Goal: Task Accomplishment & Management: Manage account settings

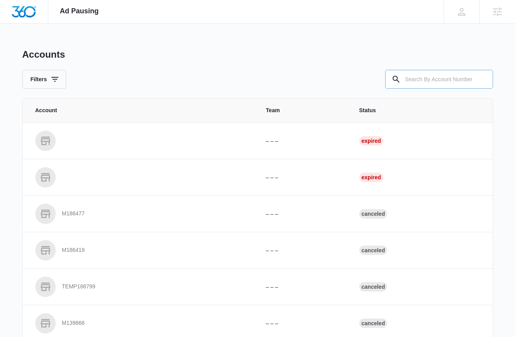
click at [425, 70] on input "text" at bounding box center [439, 79] width 108 height 19
click at [424, 76] on input "text" at bounding box center [439, 79] width 108 height 19
type input "m323419"
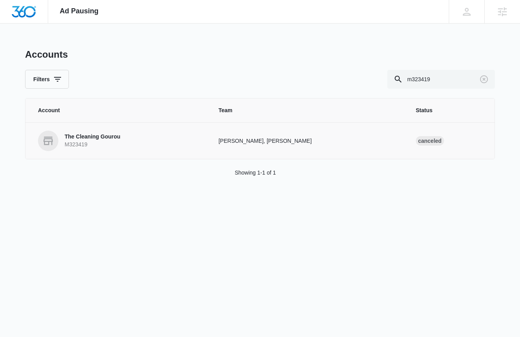
click at [108, 136] on p "The Cleaning Gourou" at bounding box center [93, 137] width 56 height 8
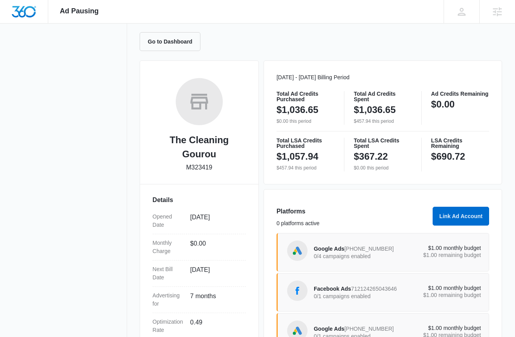
scroll to position [141, 0]
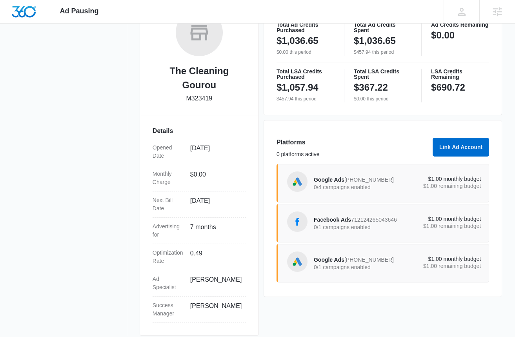
click at [369, 263] on span "687-335-1970" at bounding box center [368, 259] width 49 height 6
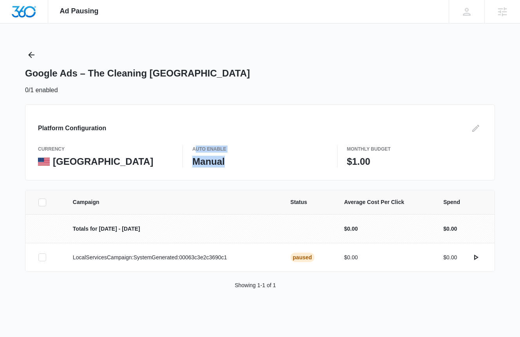
drag, startPoint x: 195, startPoint y: 147, endPoint x: 238, endPoint y: 158, distance: 44.4
click at [238, 158] on div "Auto Enable Manual" at bounding box center [259, 156] width 135 height 22
click at [238, 158] on p "Manual" at bounding box center [259, 162] width 135 height 12
drag, startPoint x: 372, startPoint y: 161, endPoint x: 350, endPoint y: 160, distance: 22.0
click at [350, 160] on p "$1.00" at bounding box center [414, 162] width 135 height 12
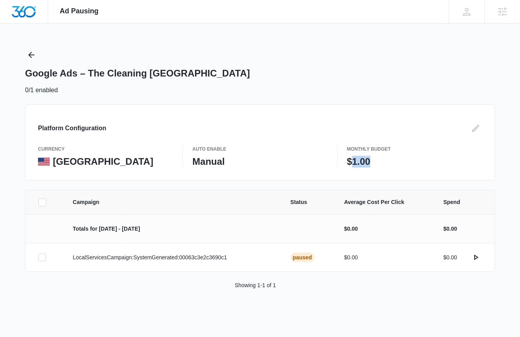
click at [350, 160] on p "$1.00" at bounding box center [414, 162] width 135 height 12
click at [473, 127] on icon "Edit" at bounding box center [475, 127] width 9 height 9
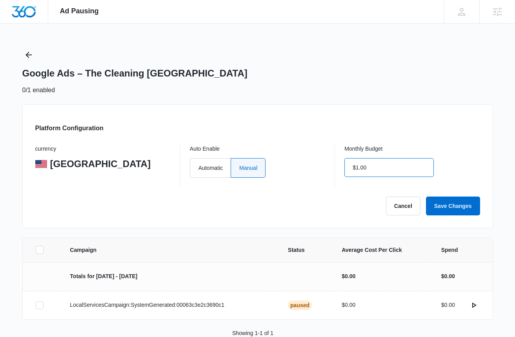
drag, startPoint x: 381, startPoint y: 171, endPoint x: 346, endPoint y: 158, distance: 36.8
click at [346, 158] on input "$1.00" at bounding box center [388, 167] width 89 height 19
type input "$0.00"
click at [210, 167] on label "Automatic" at bounding box center [210, 168] width 41 height 20
click at [198, 167] on input "Automatic" at bounding box center [198, 167] width 0 height 0
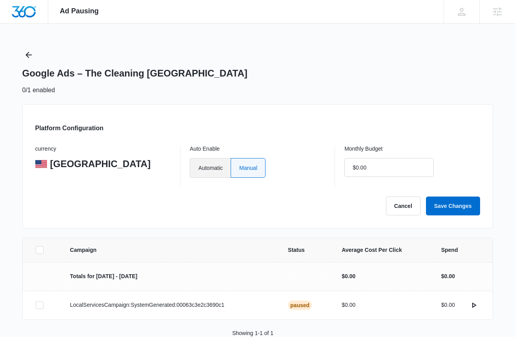
radio input "true"
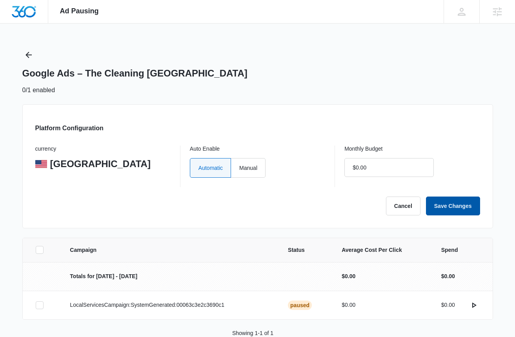
click at [448, 199] on button "Save Changes" at bounding box center [453, 205] width 54 height 19
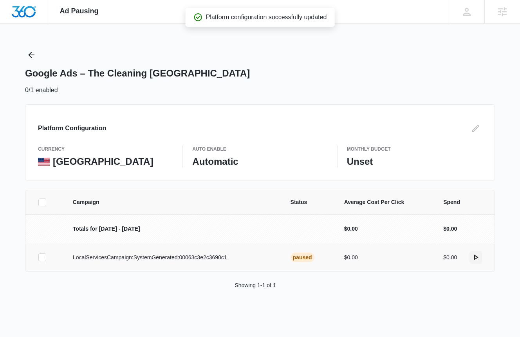
click at [477, 256] on icon "actions.activate" at bounding box center [475, 256] width 9 height 9
click at [477, 258] on icon "actions.activate" at bounding box center [475, 256] width 9 height 9
click at [479, 257] on icon "actions.activate" at bounding box center [475, 256] width 9 height 9
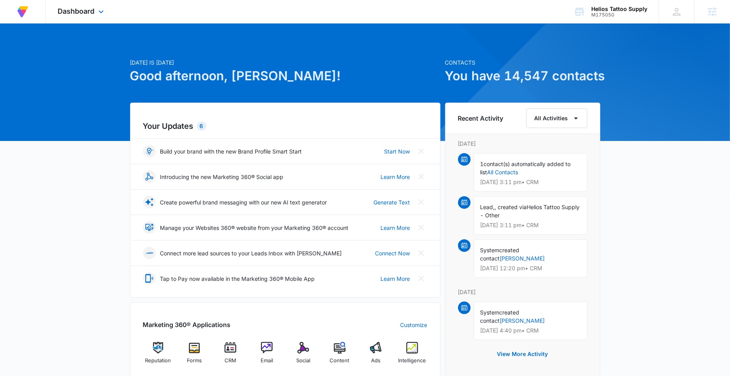
click at [96, 16] on div "Dashboard Apps Reputation Forms CRM Email Social Content Ads Intelligence Files…" at bounding box center [82, 11] width 72 height 23
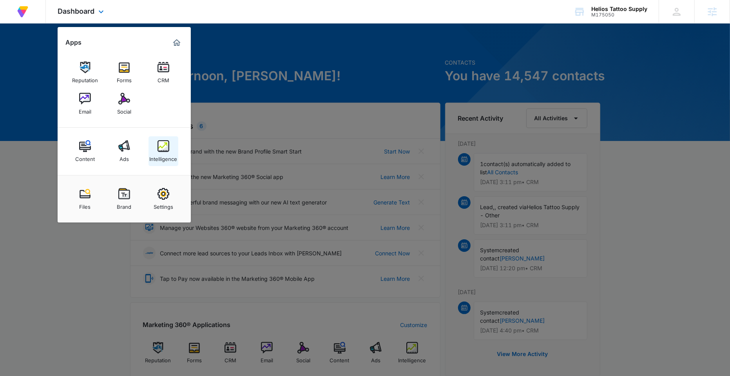
click at [163, 149] on img at bounding box center [164, 146] width 12 height 12
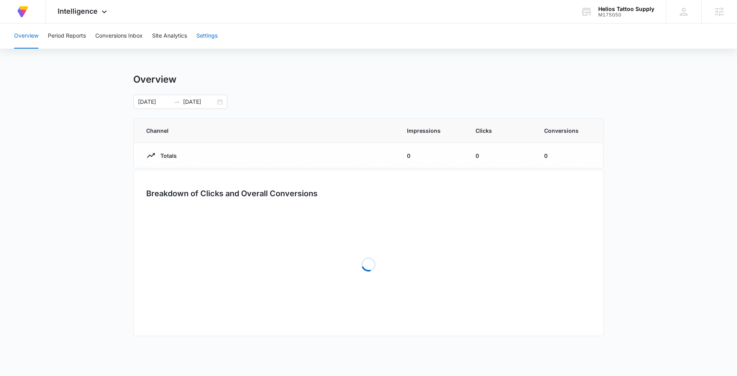
click at [207, 35] on button "Settings" at bounding box center [206, 36] width 21 height 25
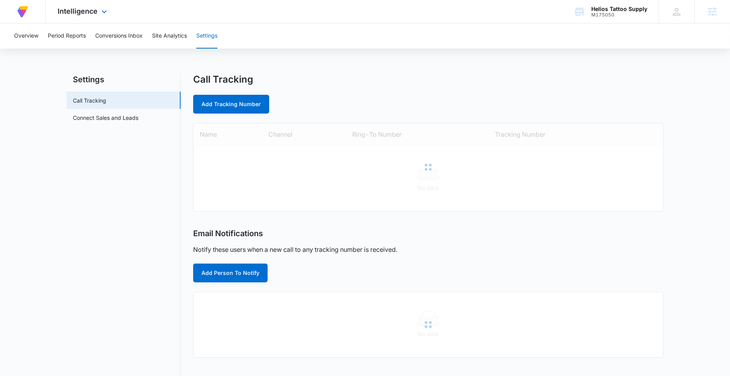
click at [89, 20] on div "Intelligence Apps Reputation Forms CRM Email Social Content Ads Intelligence Fi…" at bounding box center [83, 11] width 75 height 23
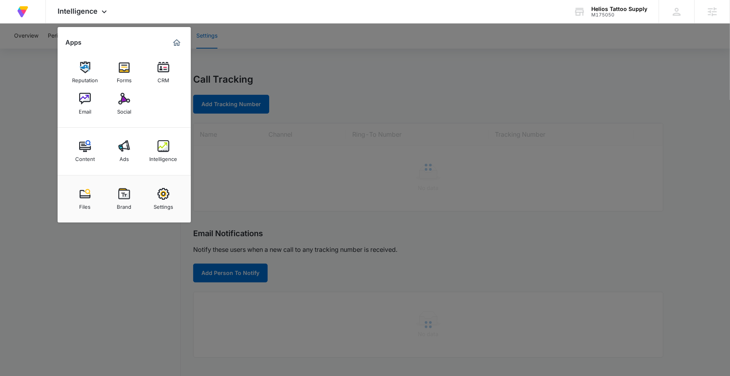
click at [123, 142] on img at bounding box center [124, 146] width 12 height 12
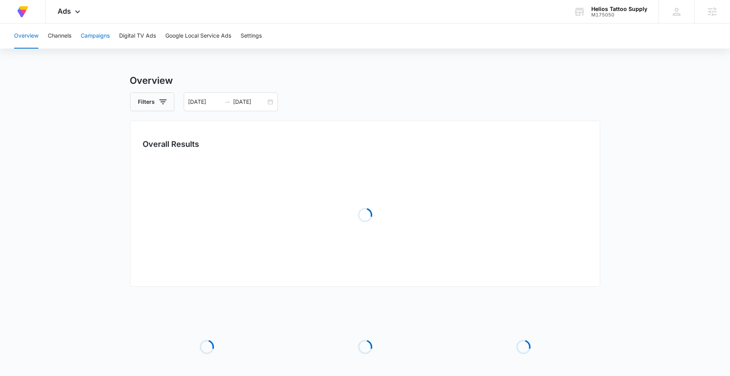
click at [94, 31] on button "Campaigns" at bounding box center [95, 36] width 29 height 25
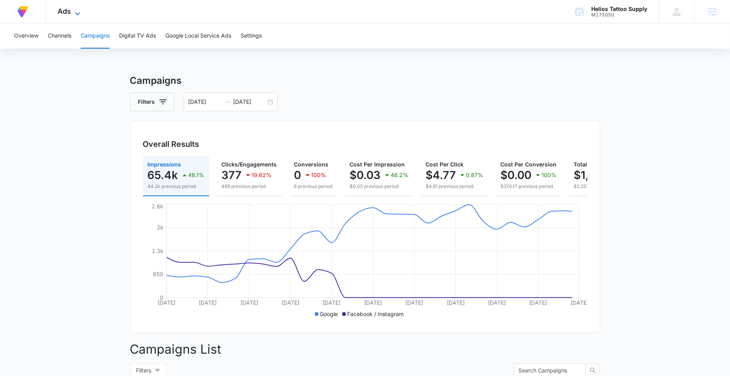
click at [61, 8] on span "Ads" at bounding box center [64, 11] width 13 height 8
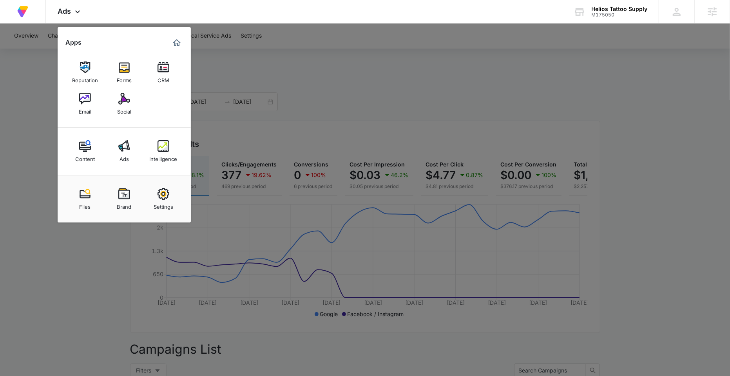
click at [238, 100] on div at bounding box center [365, 188] width 730 height 376
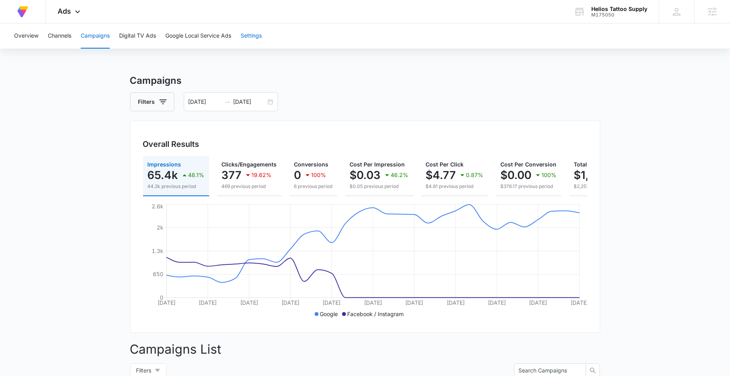
click at [247, 31] on button "Settings" at bounding box center [251, 36] width 21 height 25
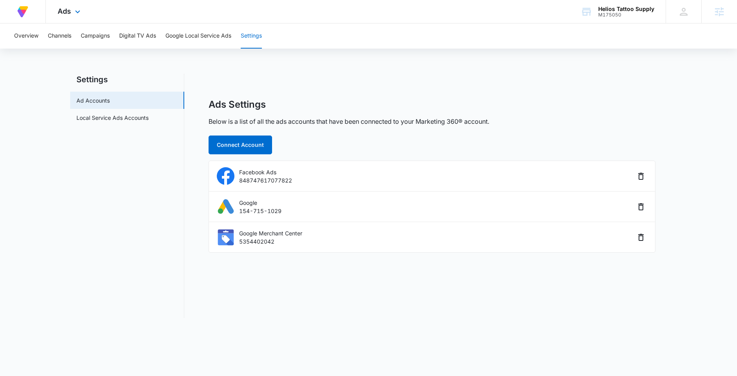
click at [76, 17] on div "Ads Apps Reputation Forms CRM Email Social Content Ads Intelligence Files Brand…" at bounding box center [70, 11] width 48 height 23
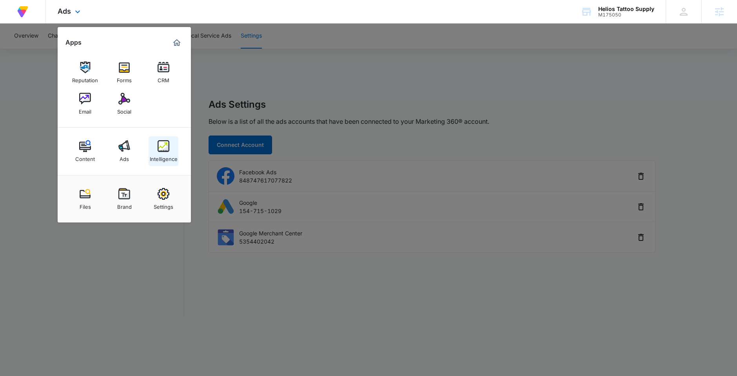
click at [165, 156] on div "Intelligence" at bounding box center [164, 157] width 28 height 10
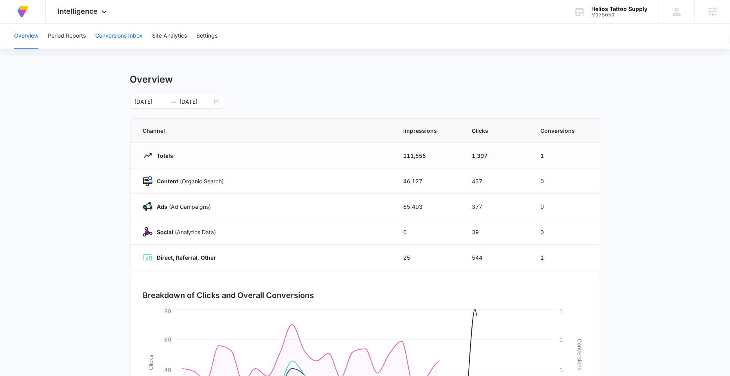
click at [106, 33] on button "Conversions Inbox" at bounding box center [118, 36] width 47 height 25
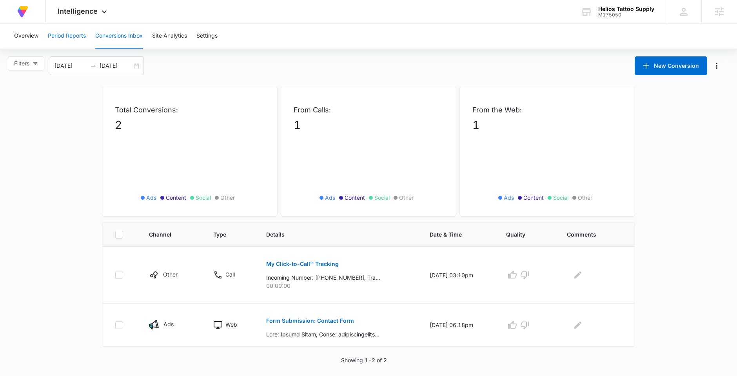
click at [77, 37] on button "Period Reports" at bounding box center [67, 36] width 38 height 25
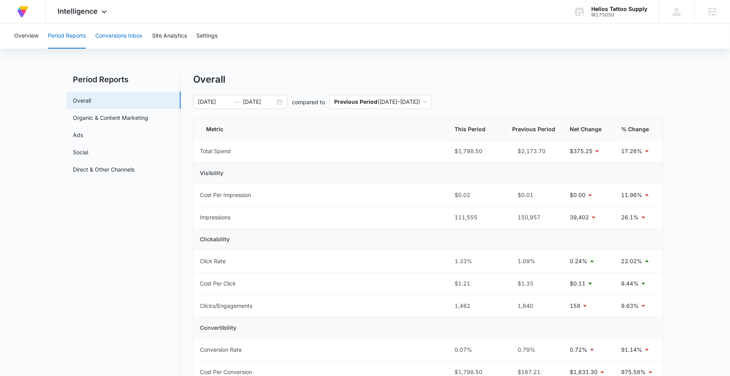
click at [99, 29] on button "Conversions Inbox" at bounding box center [118, 36] width 47 height 25
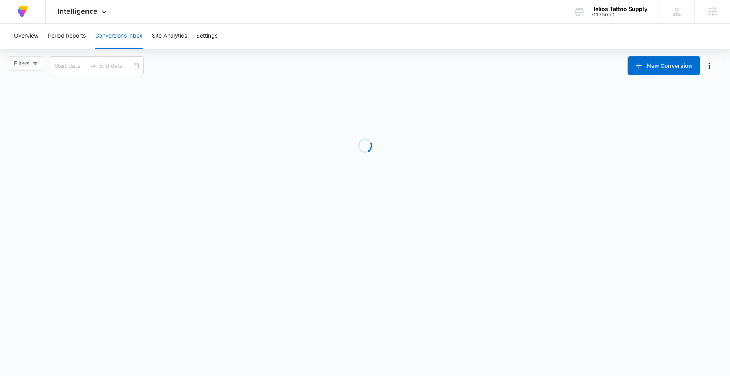
type input "09/08/2025"
type input "10/08/2025"
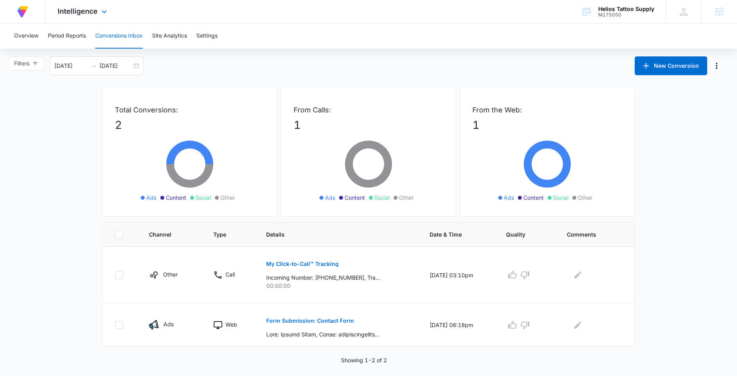
click at [81, 18] on div "Intelligence Apps Reputation Forms CRM Email Social Content Ads Intelligence Fi…" at bounding box center [83, 11] width 75 height 23
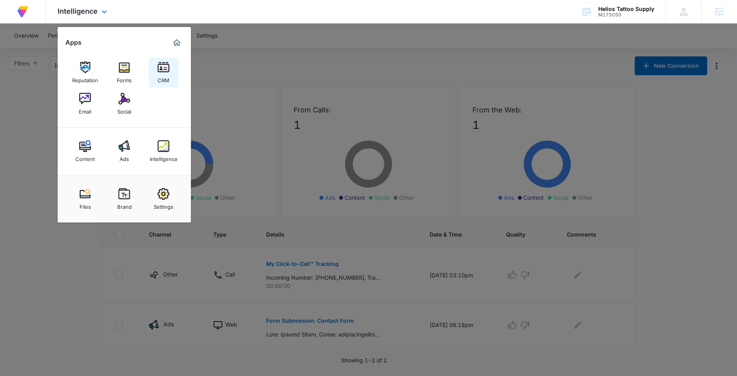
click at [166, 66] on img at bounding box center [164, 68] width 12 height 12
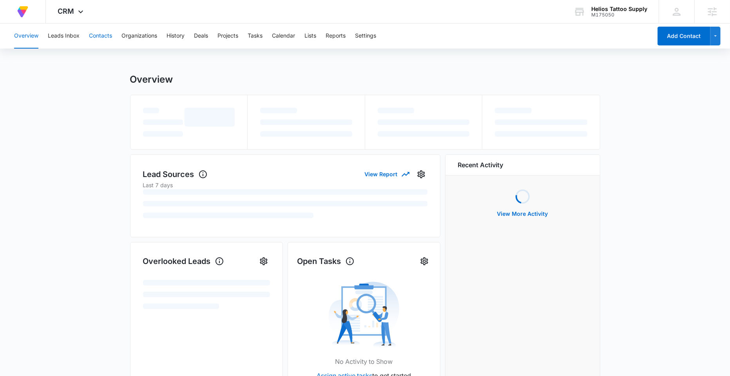
click at [106, 40] on button "Contacts" at bounding box center [100, 36] width 23 height 25
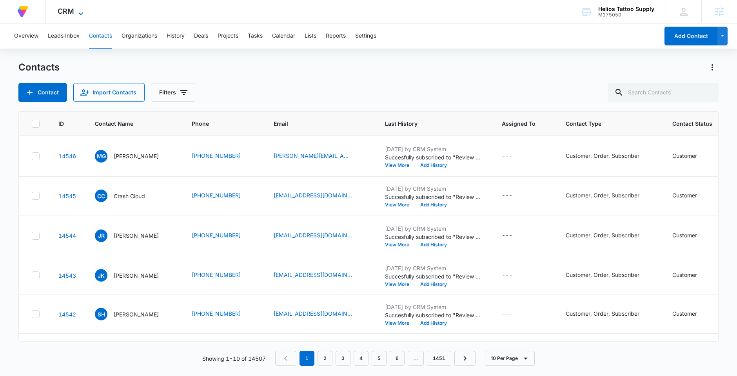
click at [67, 13] on span "CRM" at bounding box center [66, 11] width 16 height 8
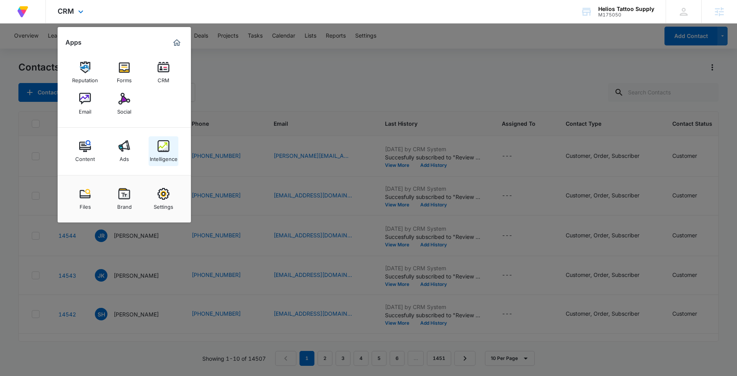
click at [162, 155] on div "Intelligence" at bounding box center [164, 157] width 28 height 10
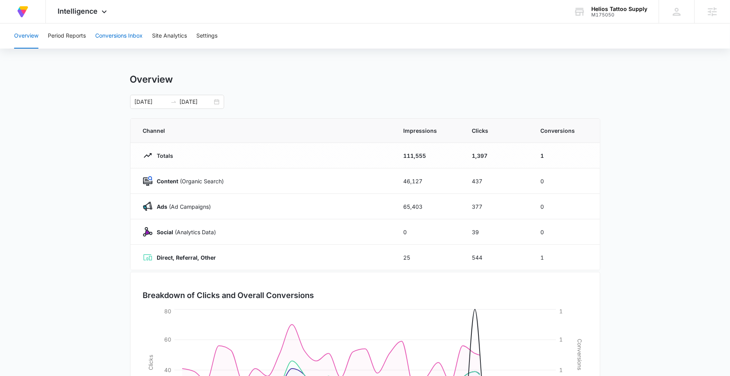
click at [119, 38] on button "Conversions Inbox" at bounding box center [118, 36] width 47 height 25
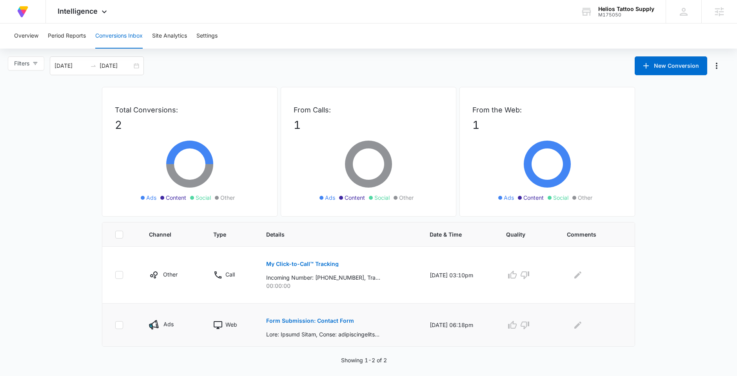
click at [309, 319] on p "Form Submission: Contact Form" at bounding box center [310, 320] width 88 height 5
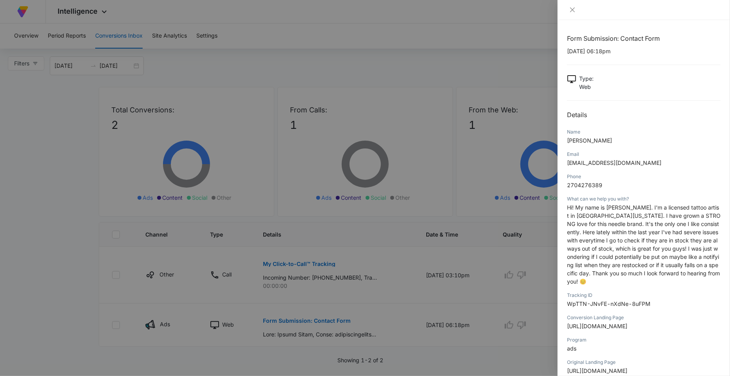
click at [298, 301] on div at bounding box center [365, 188] width 730 height 376
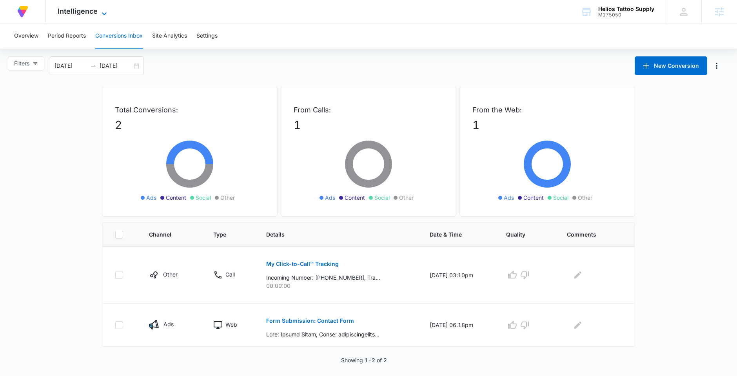
click at [71, 9] on span "Intelligence" at bounding box center [78, 11] width 40 height 8
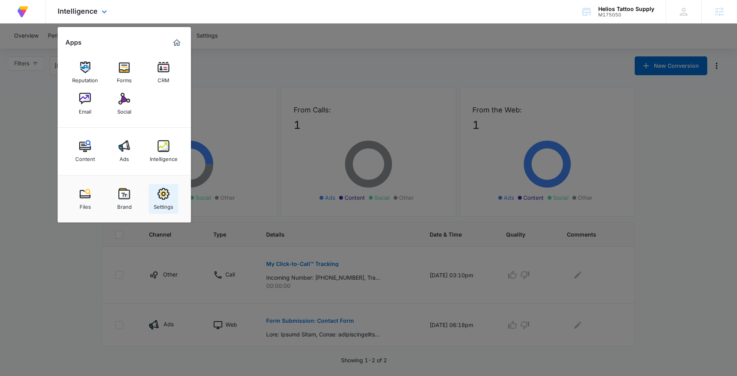
click at [165, 188] on img at bounding box center [164, 194] width 12 height 12
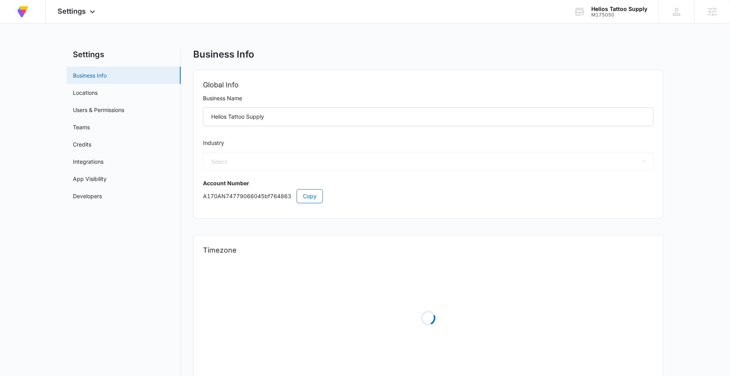
select select "45"
select select "US"
select select "America/New_York"
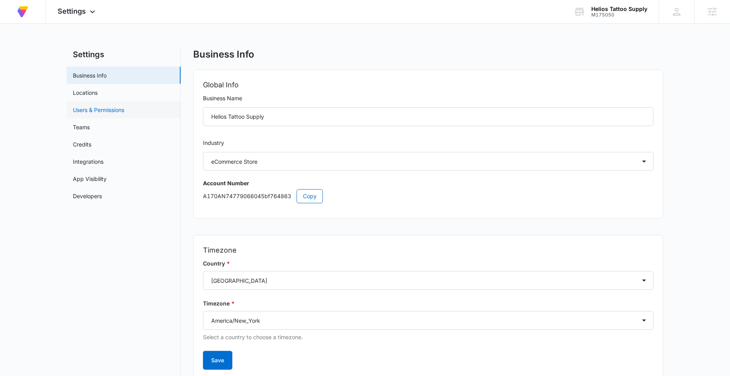
click at [116, 109] on link "Users & Permissions" at bounding box center [98, 110] width 51 height 8
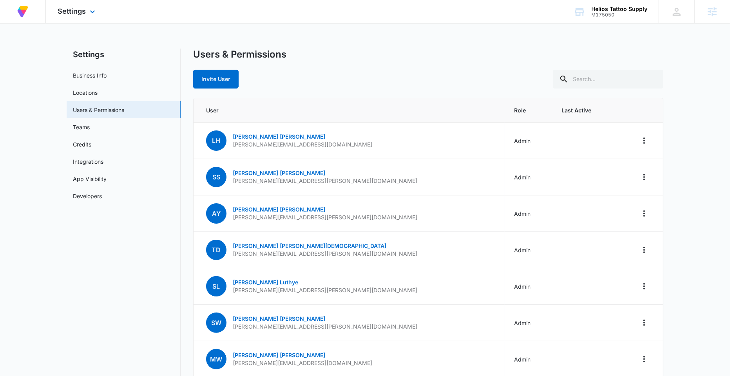
click at [79, 5] on div "Settings Apps Reputation Forms CRM Email Social Content Ads Intelligence Files …" at bounding box center [77, 11] width 63 height 23
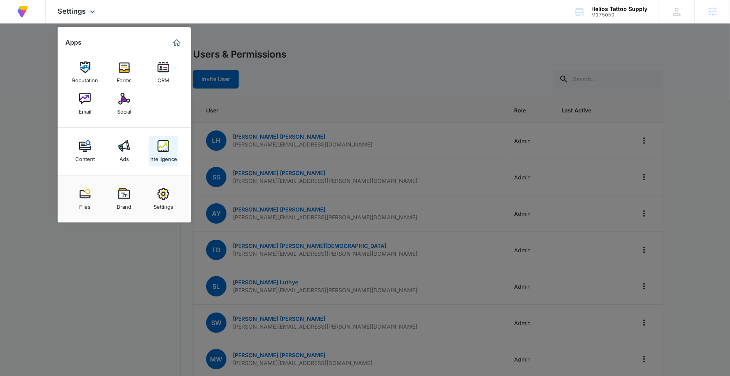
click at [165, 152] on div "Intelligence" at bounding box center [164, 157] width 28 height 10
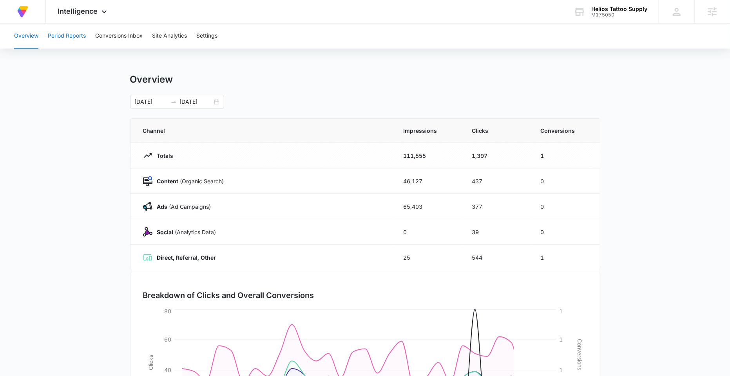
click at [63, 38] on button "Period Reports" at bounding box center [67, 36] width 38 height 25
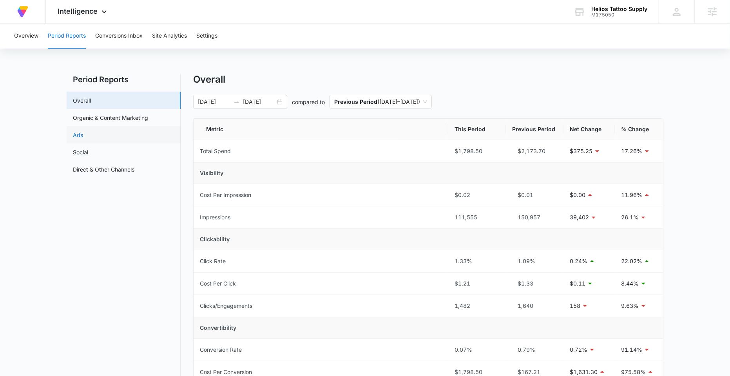
click at [83, 135] on link "Ads" at bounding box center [78, 135] width 10 height 8
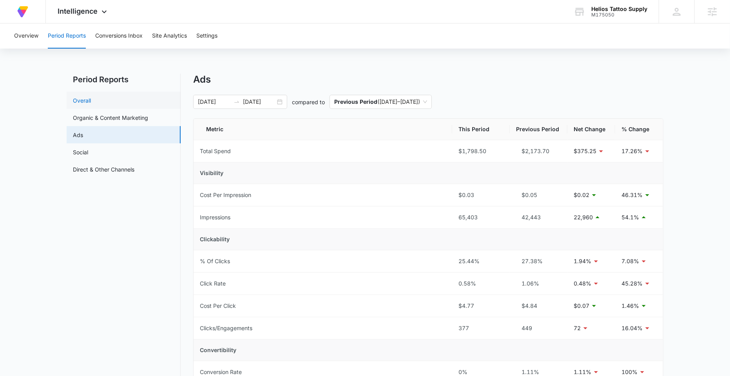
click at [91, 102] on link "Overall" at bounding box center [82, 100] width 18 height 8
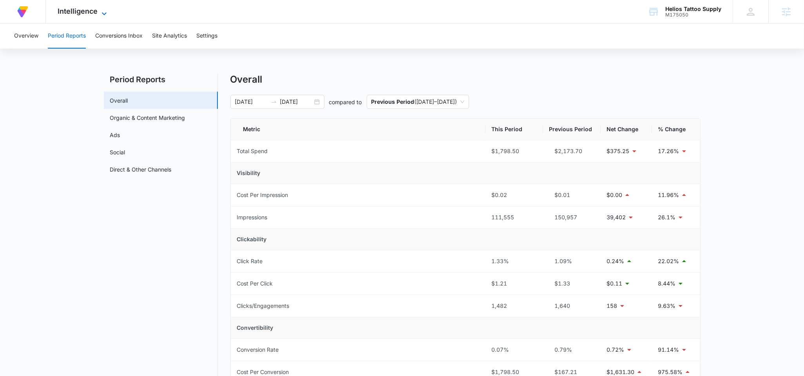
click at [85, 15] on span "Intelligence" at bounding box center [78, 11] width 40 height 8
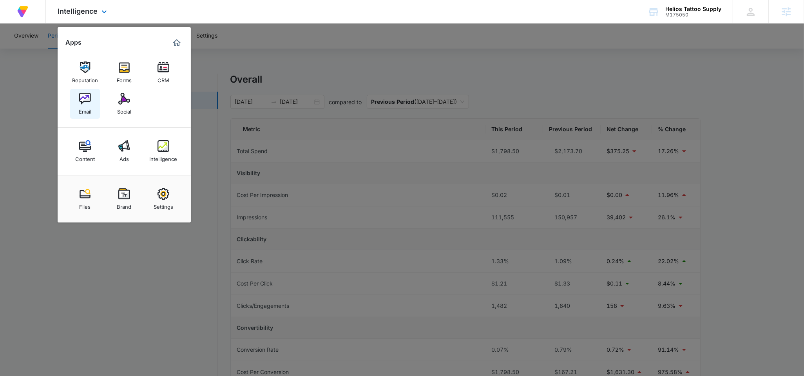
click at [82, 103] on img at bounding box center [85, 99] width 12 height 12
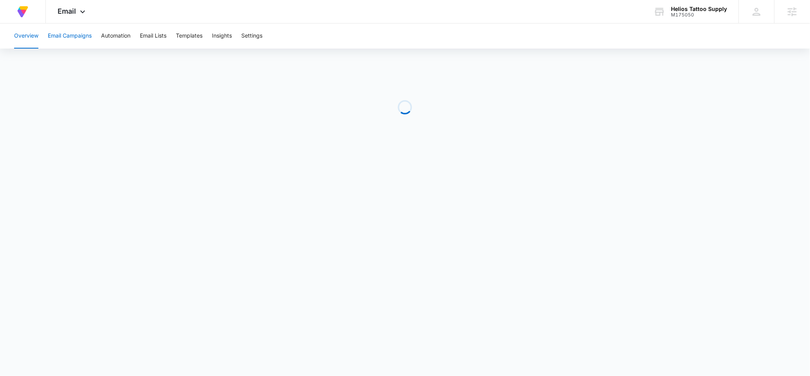
click at [87, 39] on button "Email Campaigns" at bounding box center [70, 36] width 44 height 25
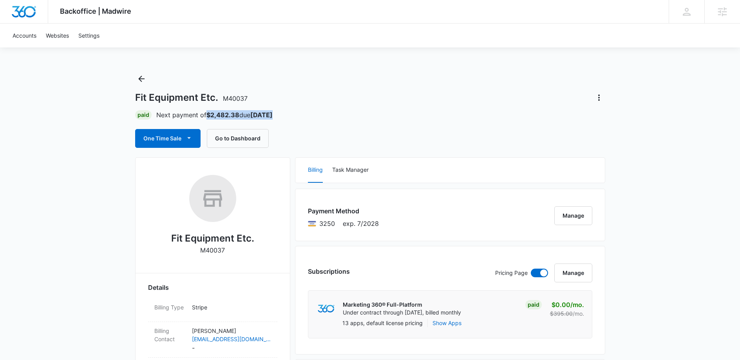
drag, startPoint x: 290, startPoint y: 114, endPoint x: 205, endPoint y: 114, distance: 84.7
click at [205, 114] on div "Paid Next payment of $2,482.38 due Oct 24" at bounding box center [370, 114] width 470 height 9
click at [208, 113] on strong "$2,482.38" at bounding box center [223, 115] width 33 height 8
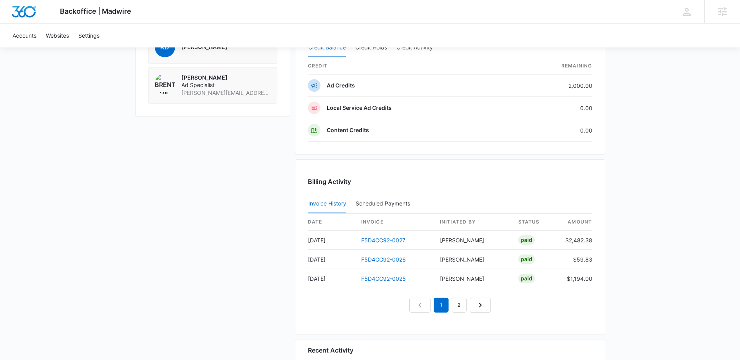
scroll to position [606, 0]
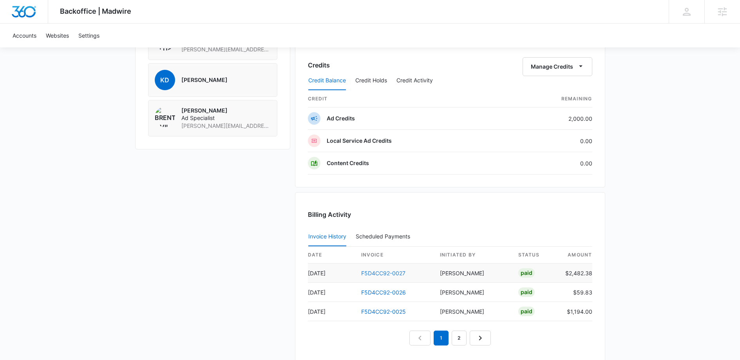
click at [383, 270] on link "F5D4CC92-0027" at bounding box center [383, 273] width 44 height 7
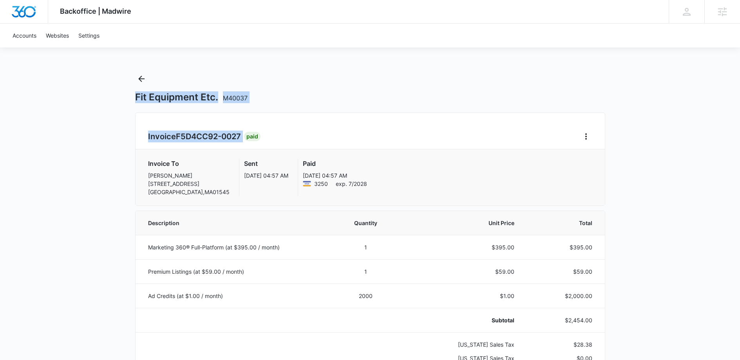
drag, startPoint x: 132, startPoint y: 92, endPoint x: 257, endPoint y: 105, distance: 125.7
click at [258, 102] on div "Fit Equipment Etc. M40037" at bounding box center [370, 97] width 470 height 12
drag, startPoint x: 256, startPoint y: 97, endPoint x: 127, endPoint y: 98, distance: 128.5
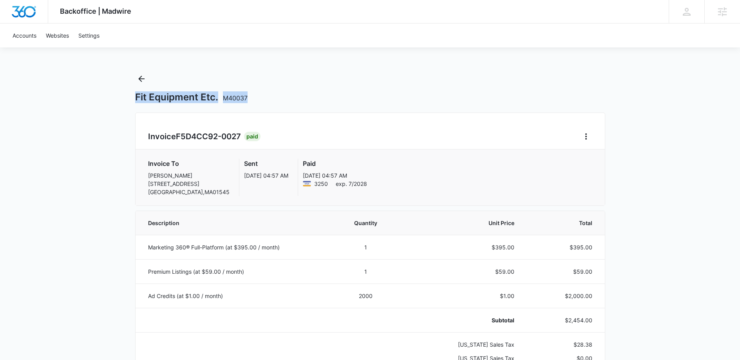
drag, startPoint x: 129, startPoint y: 95, endPoint x: 150, endPoint y: 144, distance: 53.1
click at [143, 86] on div "Fit Equipment Etc. M40037" at bounding box center [370, 88] width 470 height 31
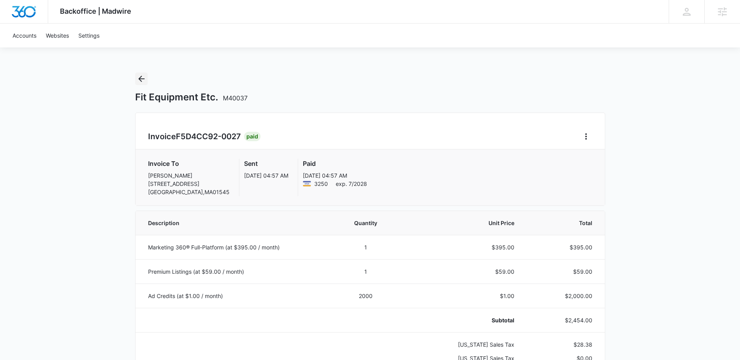
click at [138, 76] on icon "Back" at bounding box center [141, 78] width 9 height 9
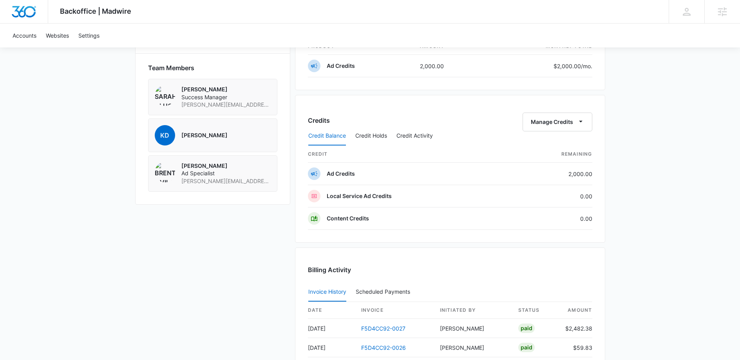
scroll to position [471, 0]
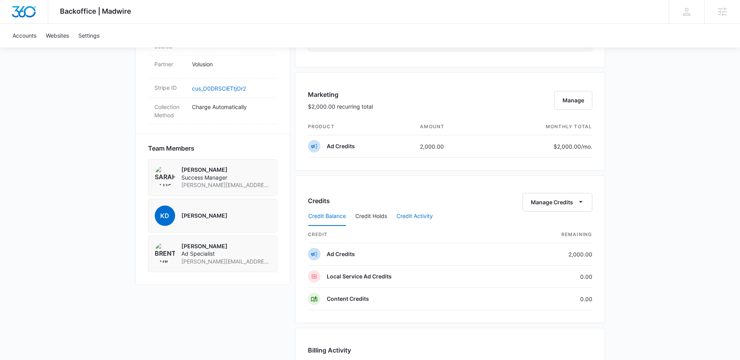
click at [424, 211] on button "Credit Activity" at bounding box center [415, 216] width 36 height 19
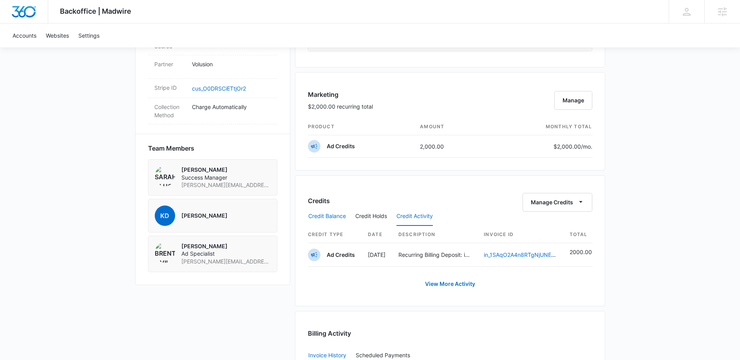
click at [333, 212] on button "Credit Balance" at bounding box center [327, 216] width 38 height 19
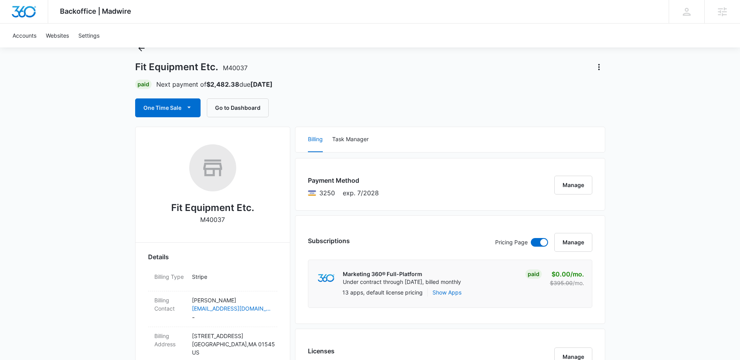
scroll to position [0, 0]
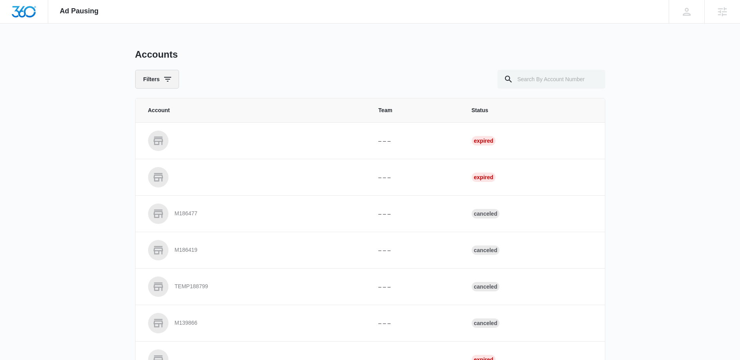
click at [172, 79] on button "Filters" at bounding box center [157, 79] width 44 height 19
click at [325, 75] on div "Filters Status Paid Past Due Canceled Clear All" at bounding box center [370, 79] width 470 height 19
click at [529, 77] on input "text" at bounding box center [552, 79] width 108 height 19
type input "m40037"
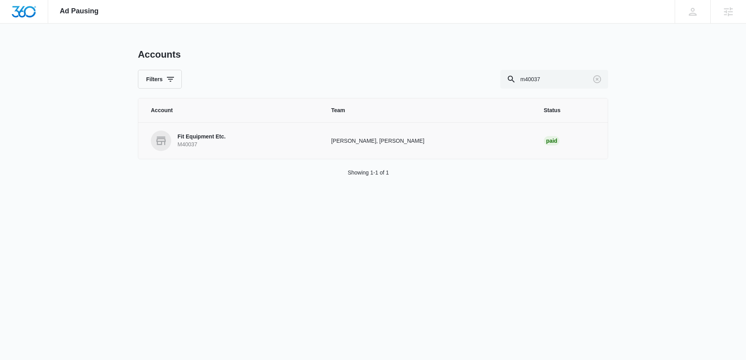
click at [185, 134] on p "Fit Equipment Etc." at bounding box center [202, 137] width 48 height 8
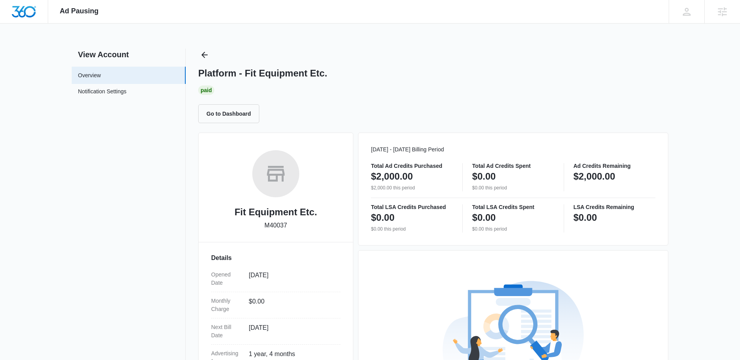
scroll to position [140, 0]
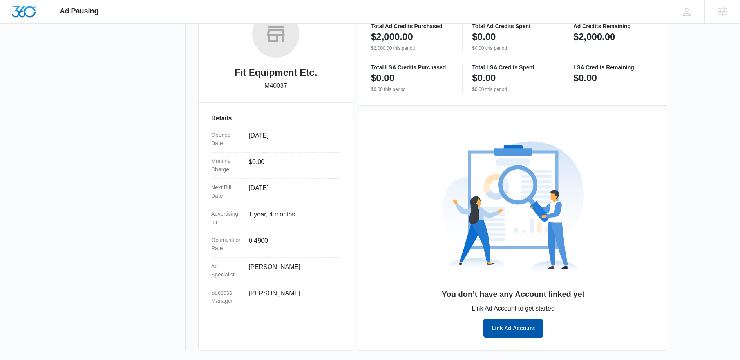
click at [515, 325] on button "Link Ad Account" at bounding box center [514, 328] width 60 height 19
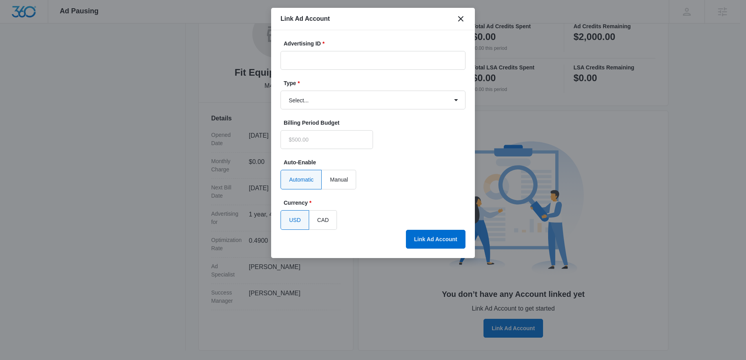
type input "$0.00"
click at [319, 103] on select "Select... Bing Ads Facebook Ads Google Ads" at bounding box center [373, 100] width 185 height 19
select select "google"
click at [281, 91] on select "Select... Bing Ads Facebook Ads Google Ads" at bounding box center [373, 100] width 185 height 19
click at [461, 20] on icon "close" at bounding box center [460, 18] width 9 height 9
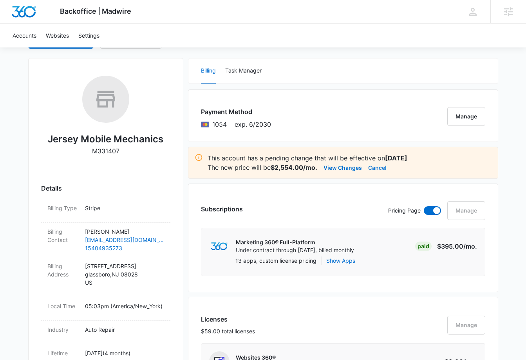
scroll to position [148, 0]
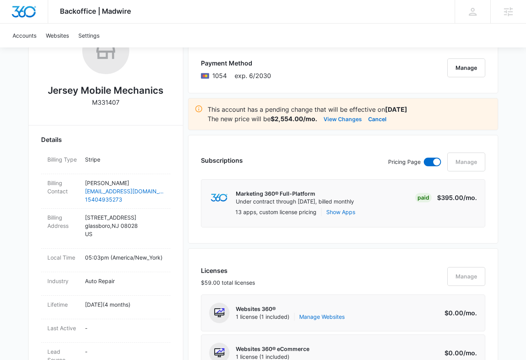
click at [341, 118] on button "View Changes" at bounding box center [343, 118] width 38 height 9
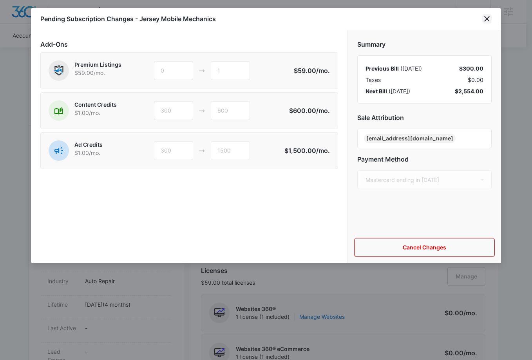
click at [491, 18] on icon "close" at bounding box center [486, 18] width 9 height 9
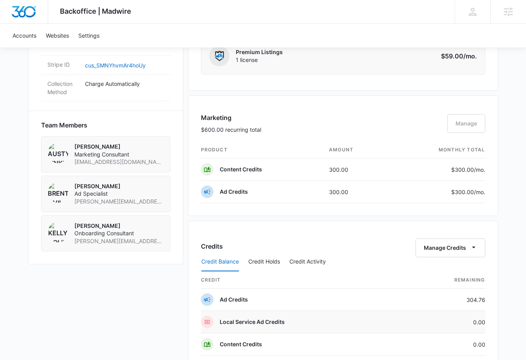
scroll to position [546, 0]
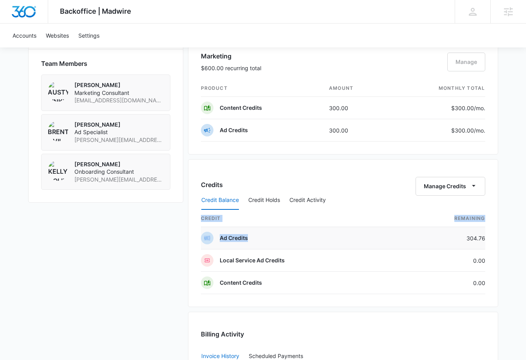
drag, startPoint x: 488, startPoint y: 242, endPoint x: 466, endPoint y: 238, distance: 22.3
click at [466, 238] on div "Credits Manage Credits Credit Balance Credit Holds Credit Activity credit Remai…" at bounding box center [343, 233] width 310 height 148
click at [481, 252] on td "0.00" at bounding box center [443, 260] width 83 height 22
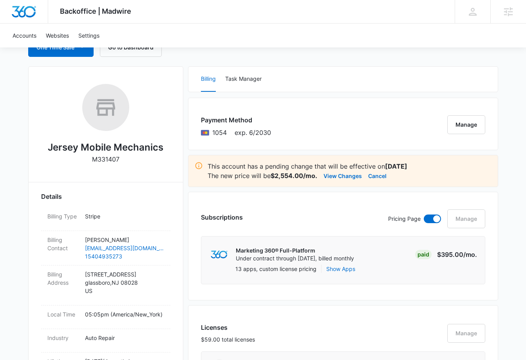
scroll to position [0, 0]
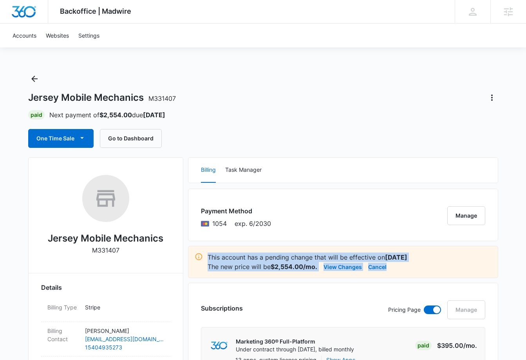
drag, startPoint x: 209, startPoint y: 258, endPoint x: 419, endPoint y: 267, distance: 210.3
click at [419, 267] on div "This account has a pending change that will be effective on [DATE] The new pric…" at bounding box center [350, 261] width 284 height 19
click at [450, 261] on p "This account has a pending change that will be effective on [DATE]" at bounding box center [350, 256] width 284 height 9
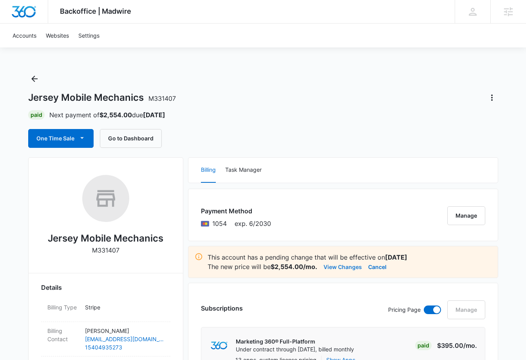
click at [337, 265] on button "View Changes" at bounding box center [343, 266] width 38 height 9
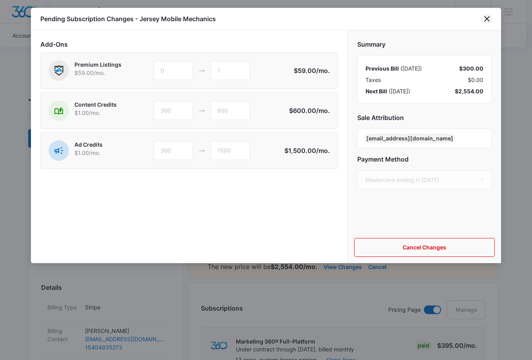
click at [486, 22] on icon "close" at bounding box center [486, 18] width 9 height 9
